Goal: Transaction & Acquisition: Download file/media

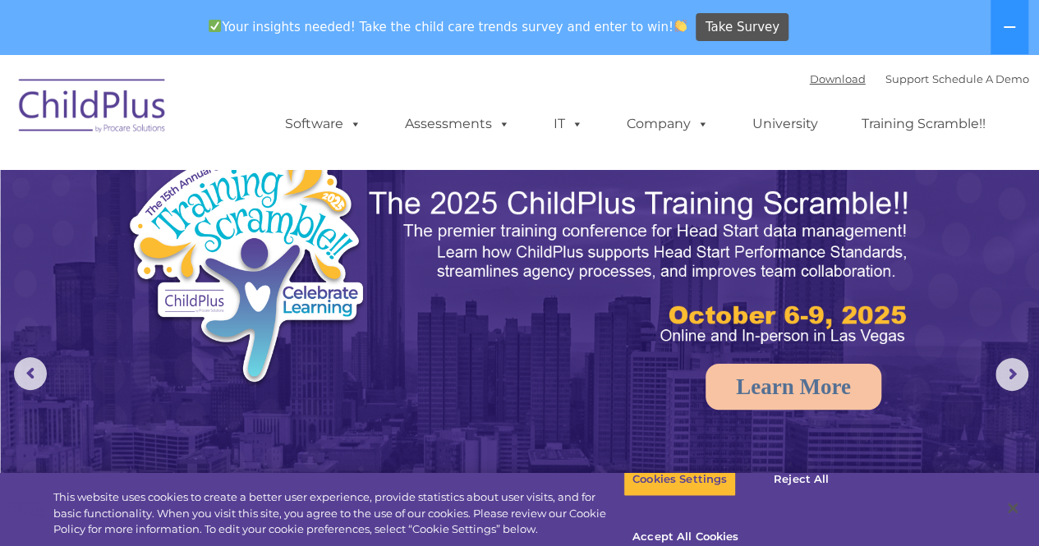
select select "MEDIUM"
click at [816, 85] on link "Download" at bounding box center [838, 78] width 56 height 13
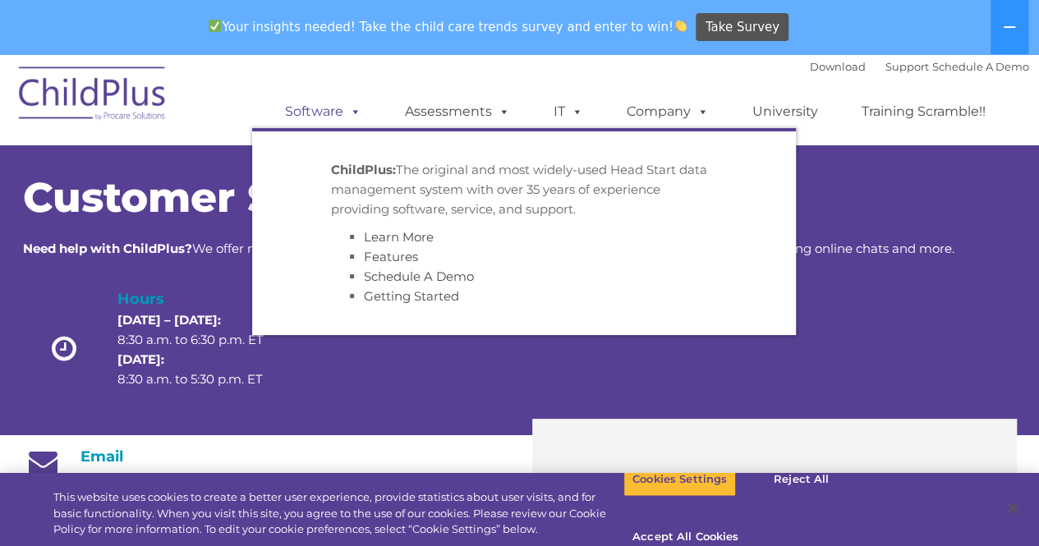
click at [341, 116] on link "Software" at bounding box center [323, 111] width 109 height 33
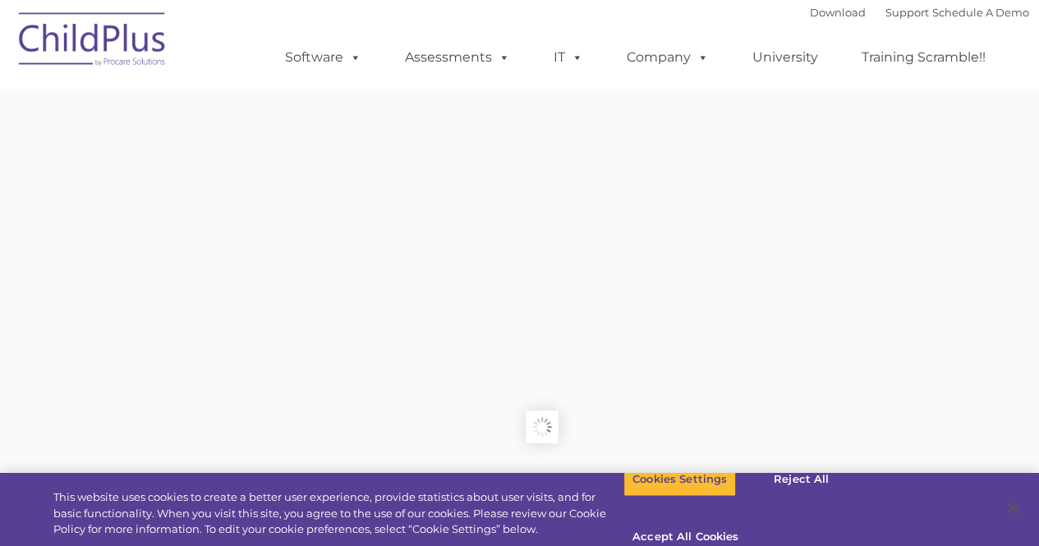
type input ""
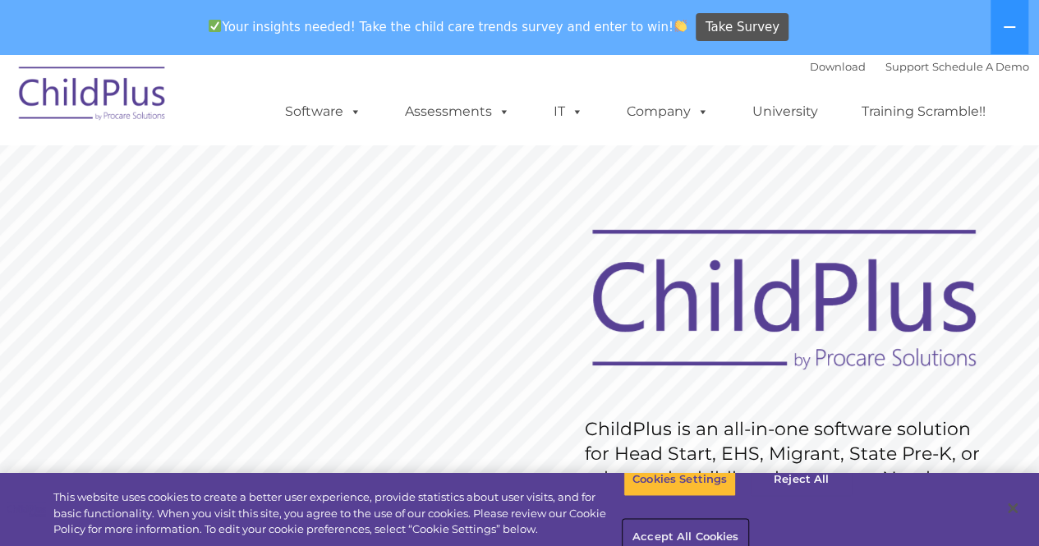
click at [748, 521] on button "Accept All Cookies" at bounding box center [686, 538] width 124 height 35
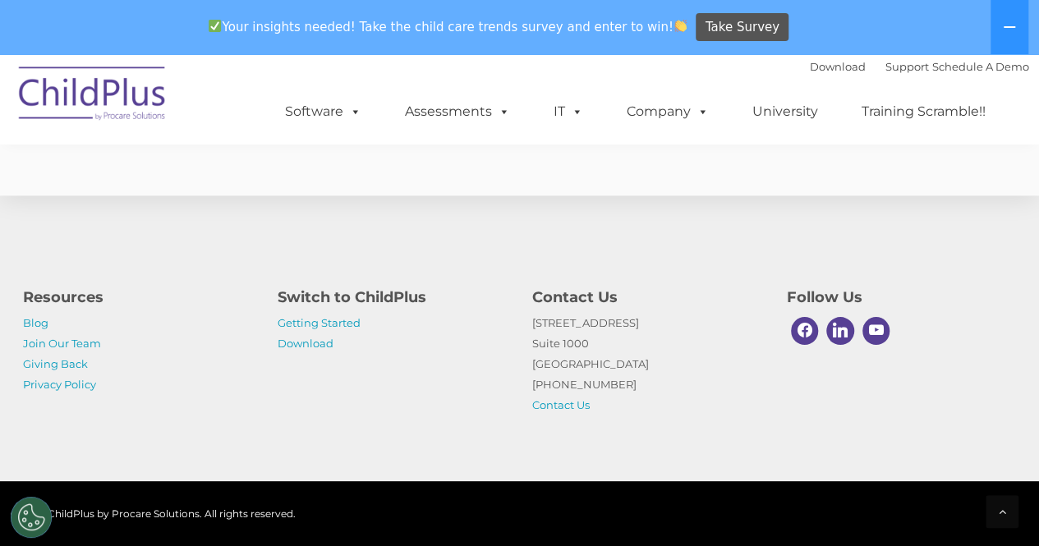
scroll to position [4134, 0]
click at [302, 343] on link "Download" at bounding box center [306, 343] width 56 height 13
click at [294, 329] on link "Getting Started" at bounding box center [319, 322] width 83 height 13
click at [810, 65] on link "Download" at bounding box center [838, 66] width 56 height 13
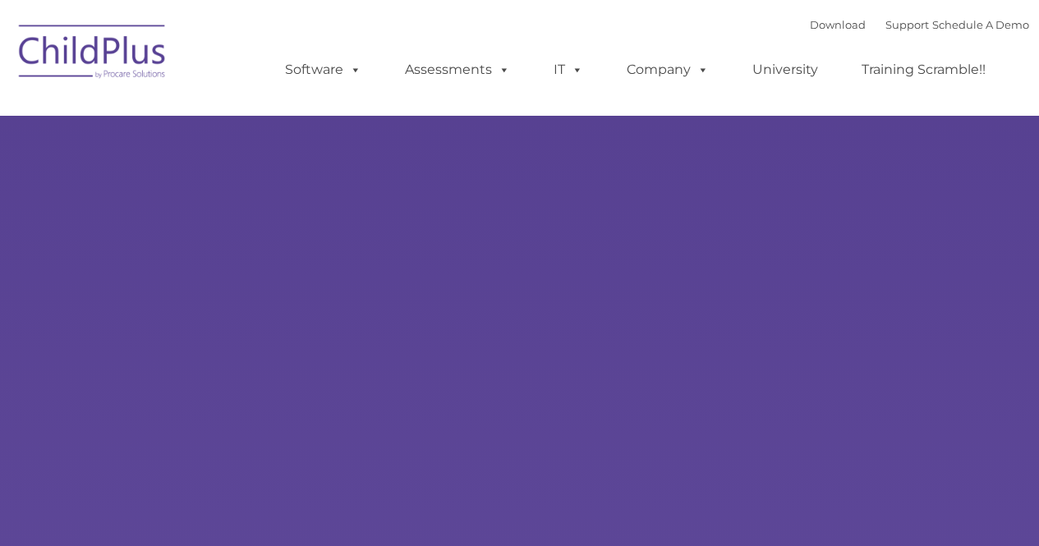
type input ""
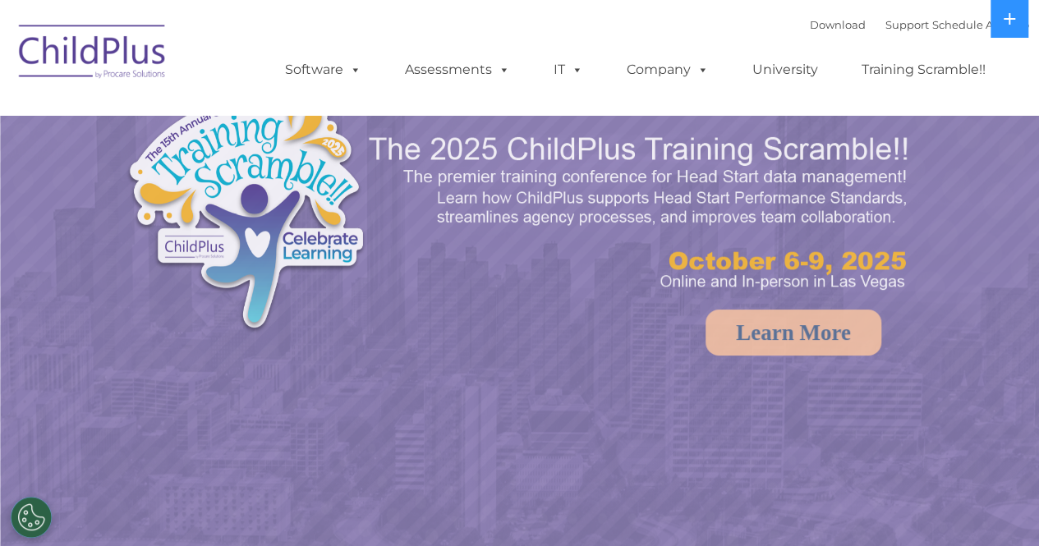
select select "MEDIUM"
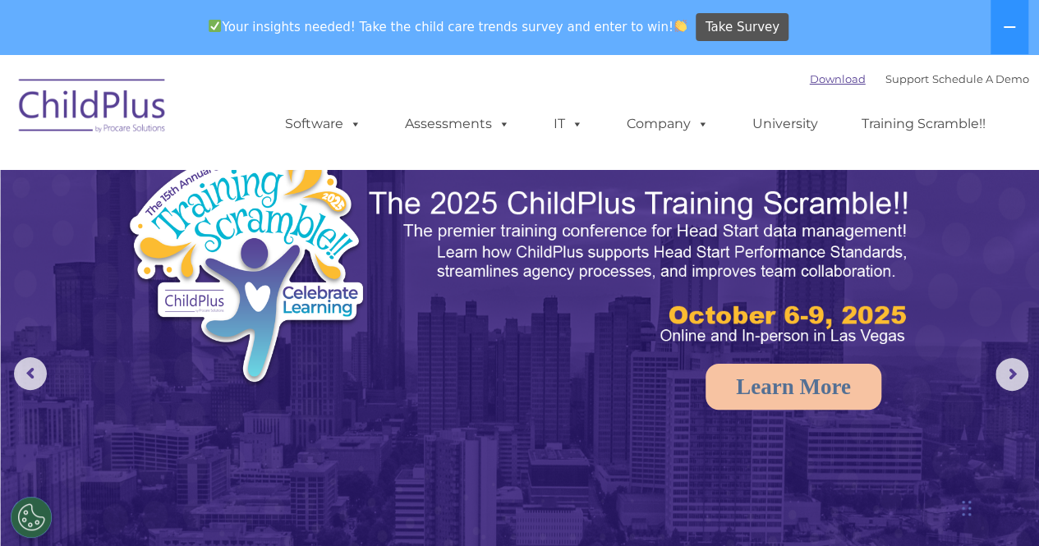
click at [831, 82] on link "Download" at bounding box center [838, 78] width 56 height 13
